Goal: Find contact information: Find contact information

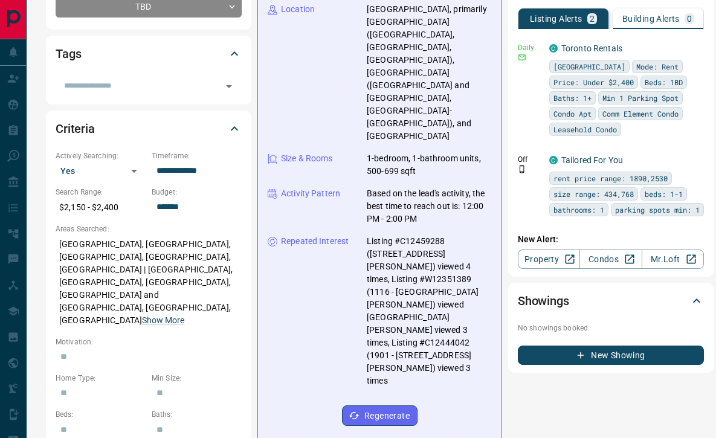
scroll to position [248, 0]
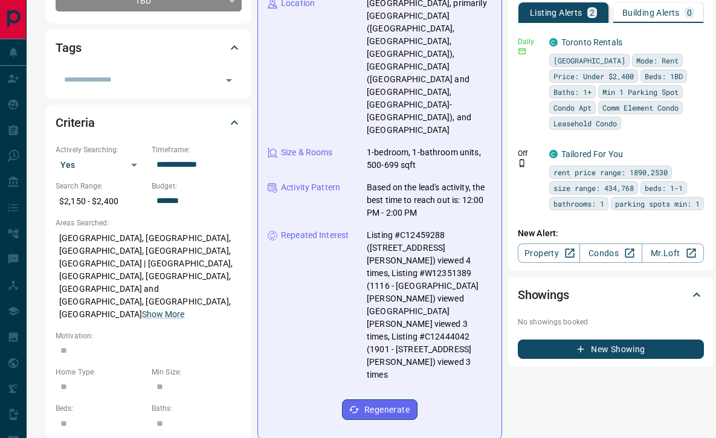
drag, startPoint x: 449, startPoint y: 337, endPoint x: 336, endPoint y: 337, distance: 113.0
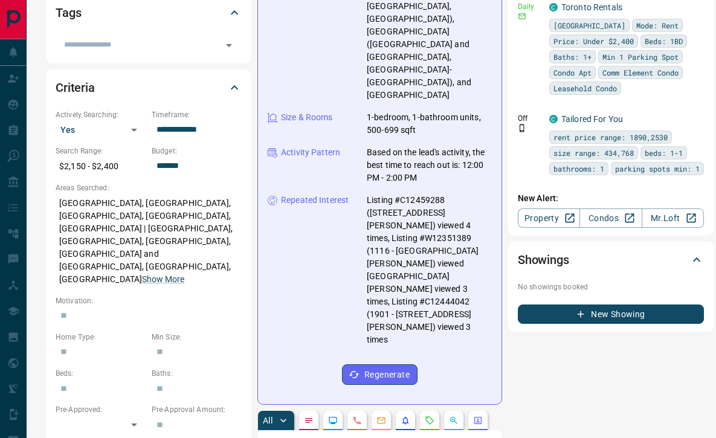
scroll to position [324, 0]
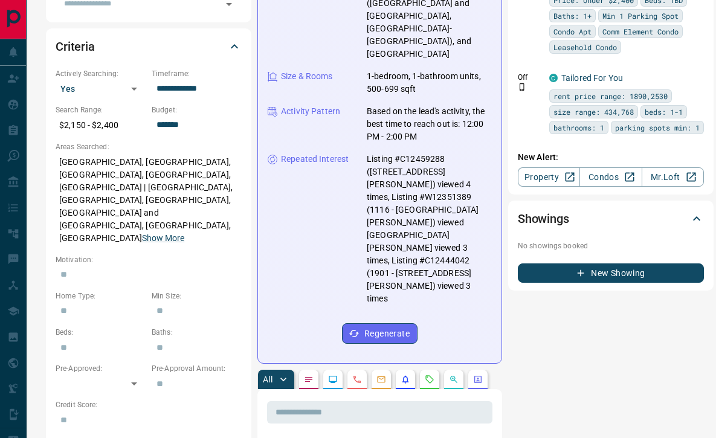
drag, startPoint x: 389, startPoint y: 329, endPoint x: 435, endPoint y: 329, distance: 45.9
copy p "5197274623"
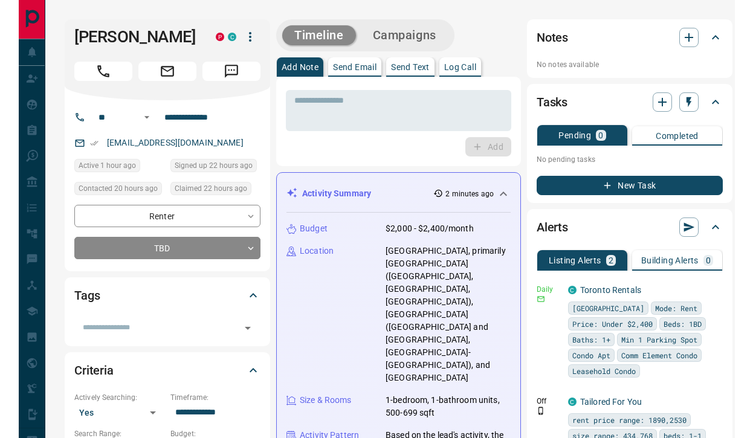
scroll to position [0, 0]
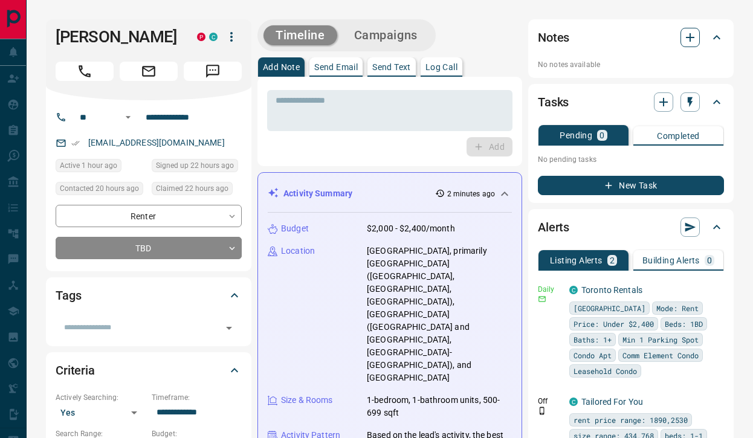
click at [700, 28] on button "button" at bounding box center [690, 37] width 19 height 19
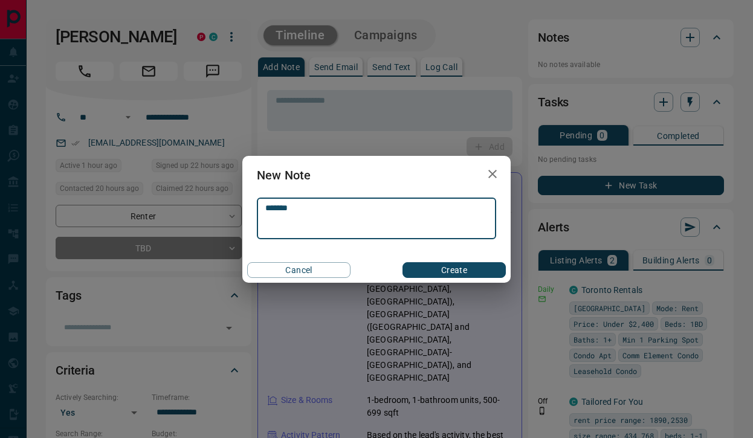
type textarea "*******"
click at [485, 277] on button "Create" at bounding box center [454, 270] width 103 height 16
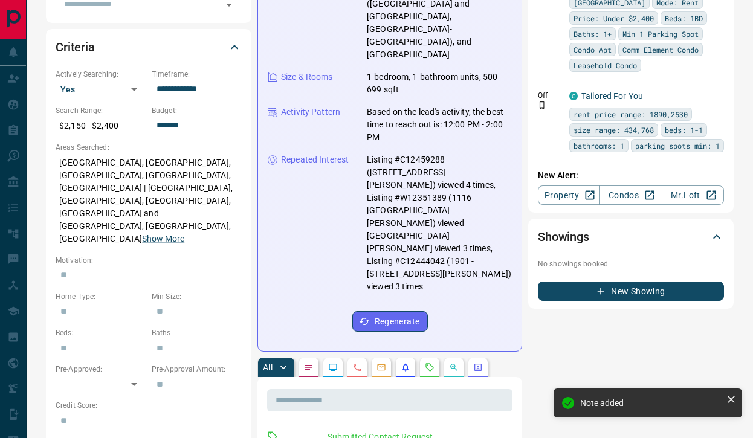
scroll to position [390, 0]
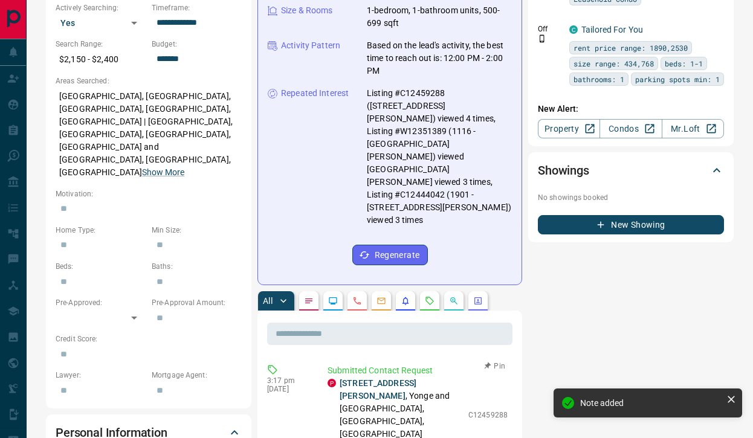
drag, startPoint x: 358, startPoint y: 277, endPoint x: 473, endPoint y: 279, distance: 114.3
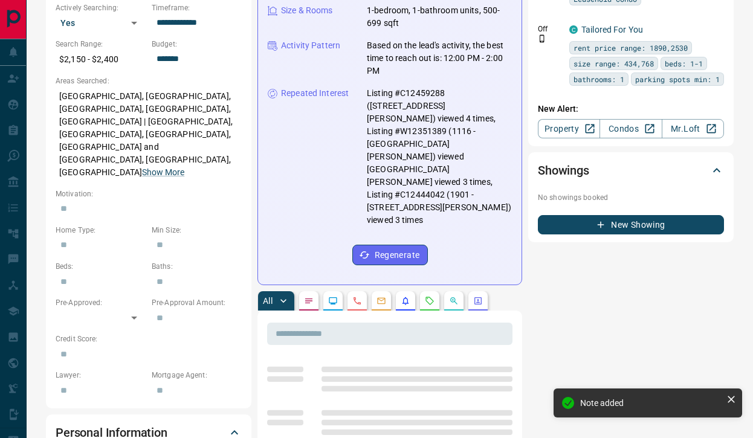
copy p "[EMAIL_ADDRESS][DOMAIN_NAME]"
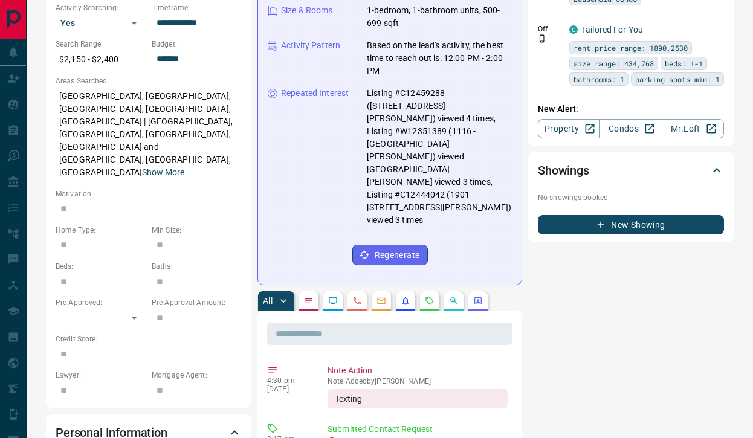
scroll to position [0, 0]
